Goal: Task Accomplishment & Management: Complete application form

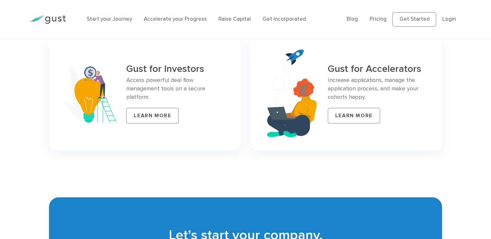
scroll to position [2738, 0]
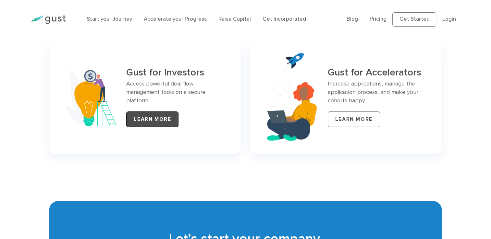
click at [168, 120] on link "LEARN MORE" at bounding box center [152, 120] width 52 height 16
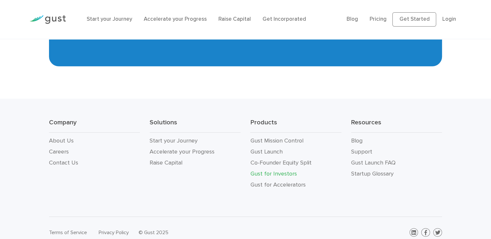
scroll to position [1720, 0]
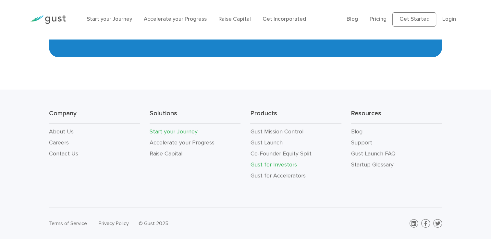
click at [189, 130] on link "Start your Journey" at bounding box center [173, 131] width 48 height 7
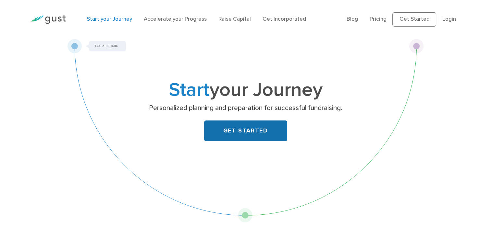
click at [224, 137] on link "GET STARTED" at bounding box center [245, 131] width 83 height 21
click at [216, 124] on link "GET STARTED" at bounding box center [245, 131] width 83 height 21
